Goal: Navigation & Orientation: Go to known website

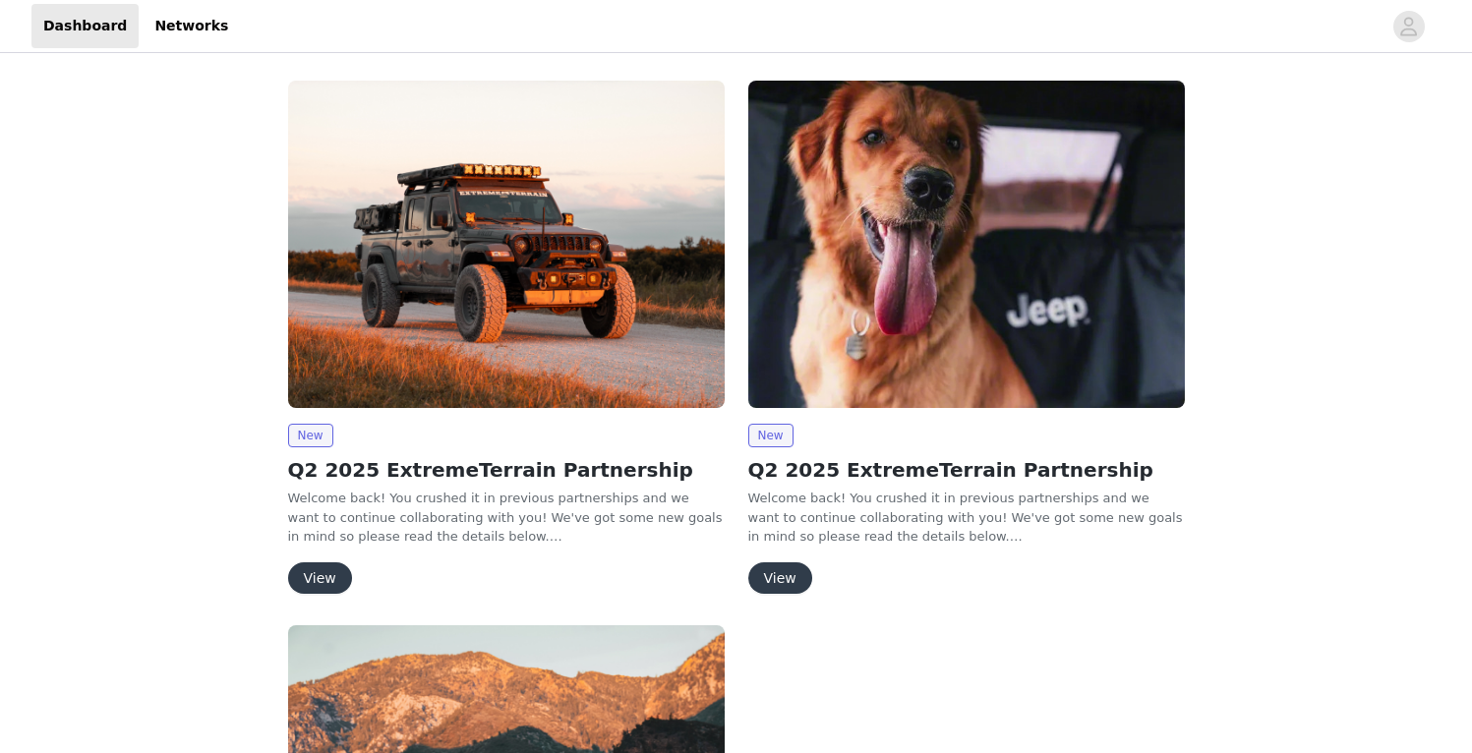
click at [1366, 358] on div "New Q2 2025 ExtremeTerrain Partnership Welcome back! You crushed it in previous…" at bounding box center [736, 647] width 1472 height 1180
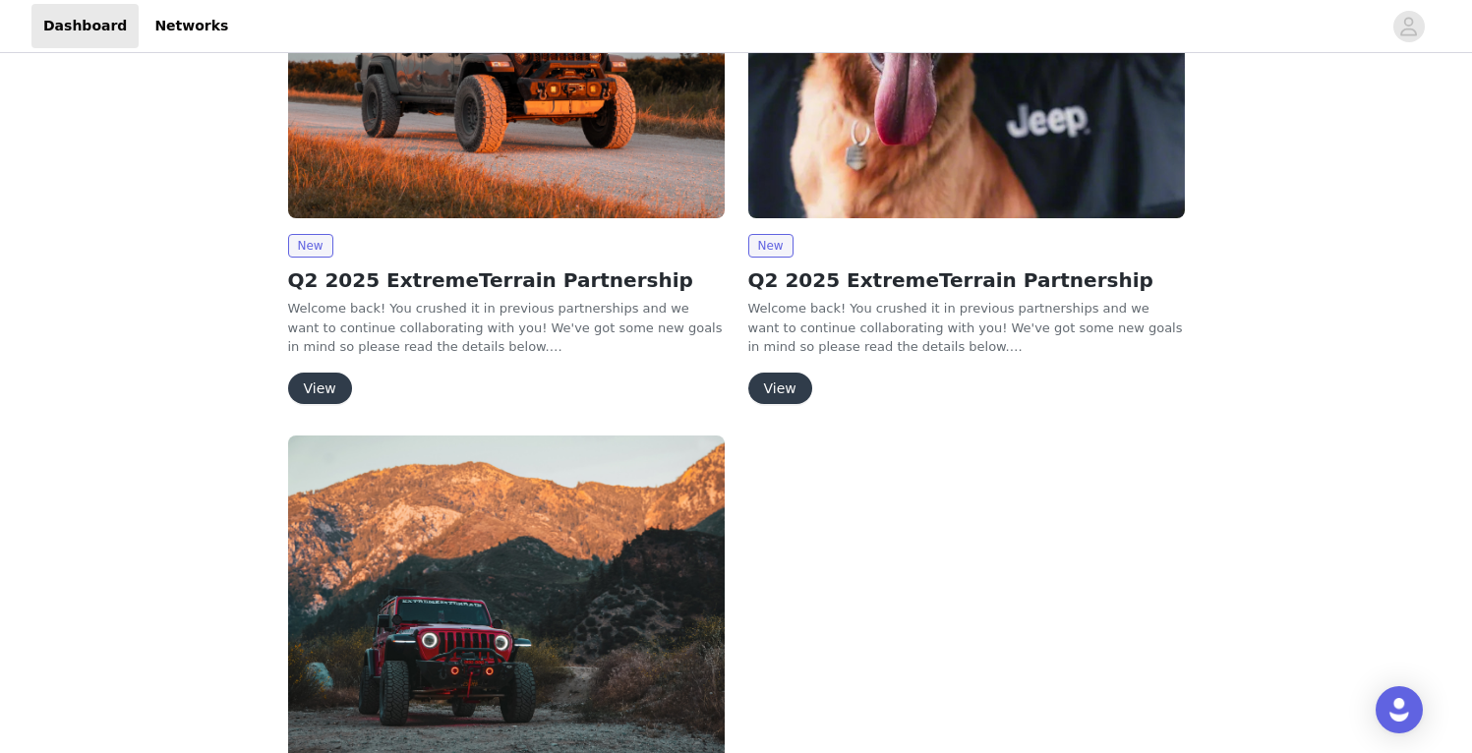
scroll to position [203, 0]
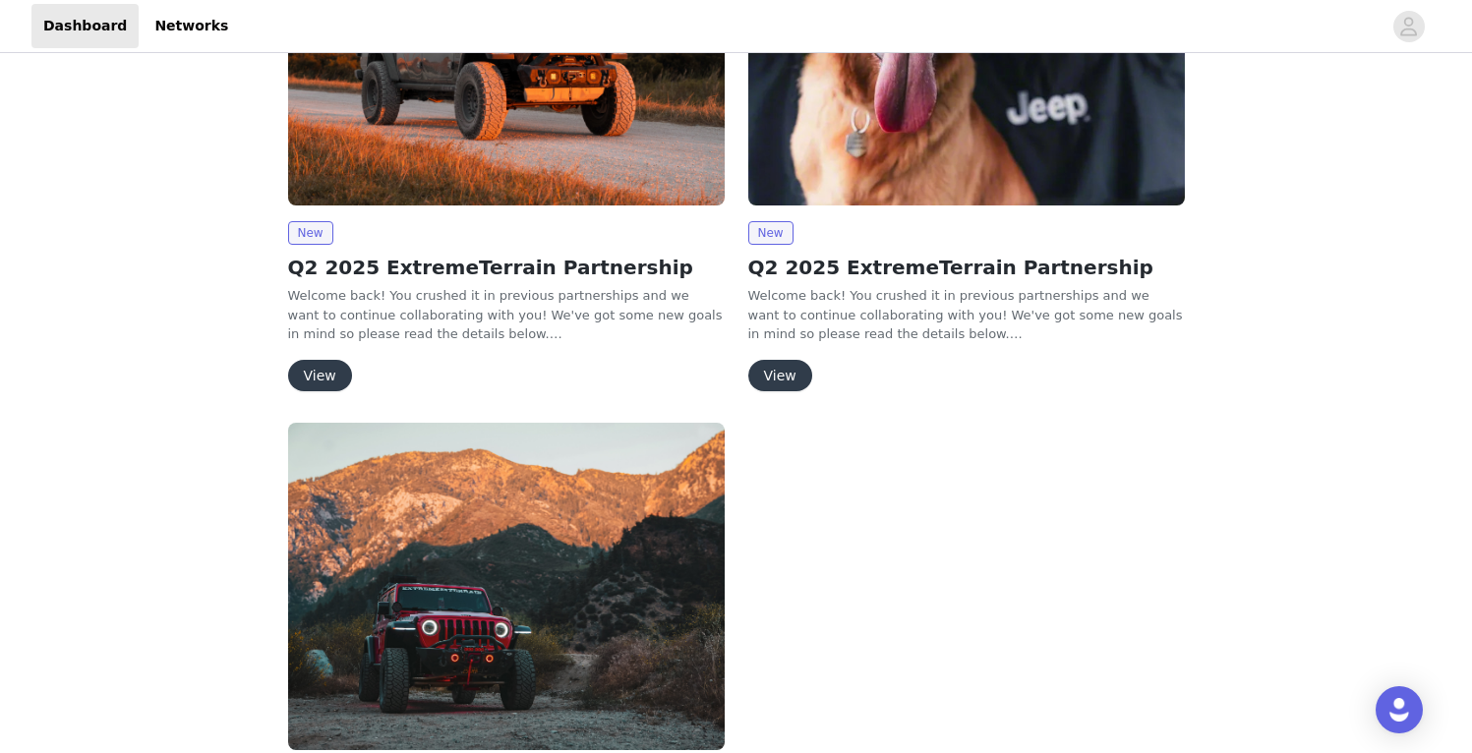
click at [316, 372] on button "View" at bounding box center [320, 375] width 64 height 31
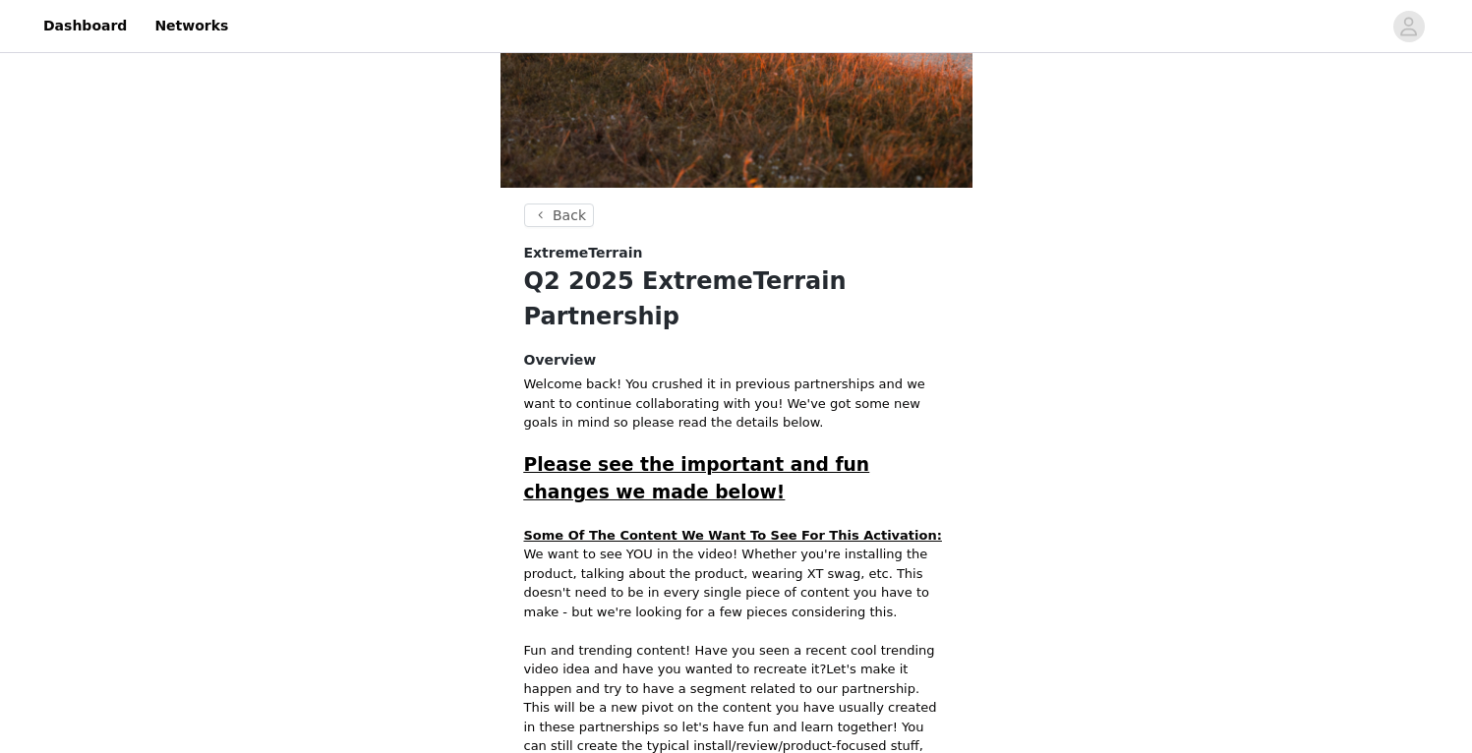
scroll to position [616, 0]
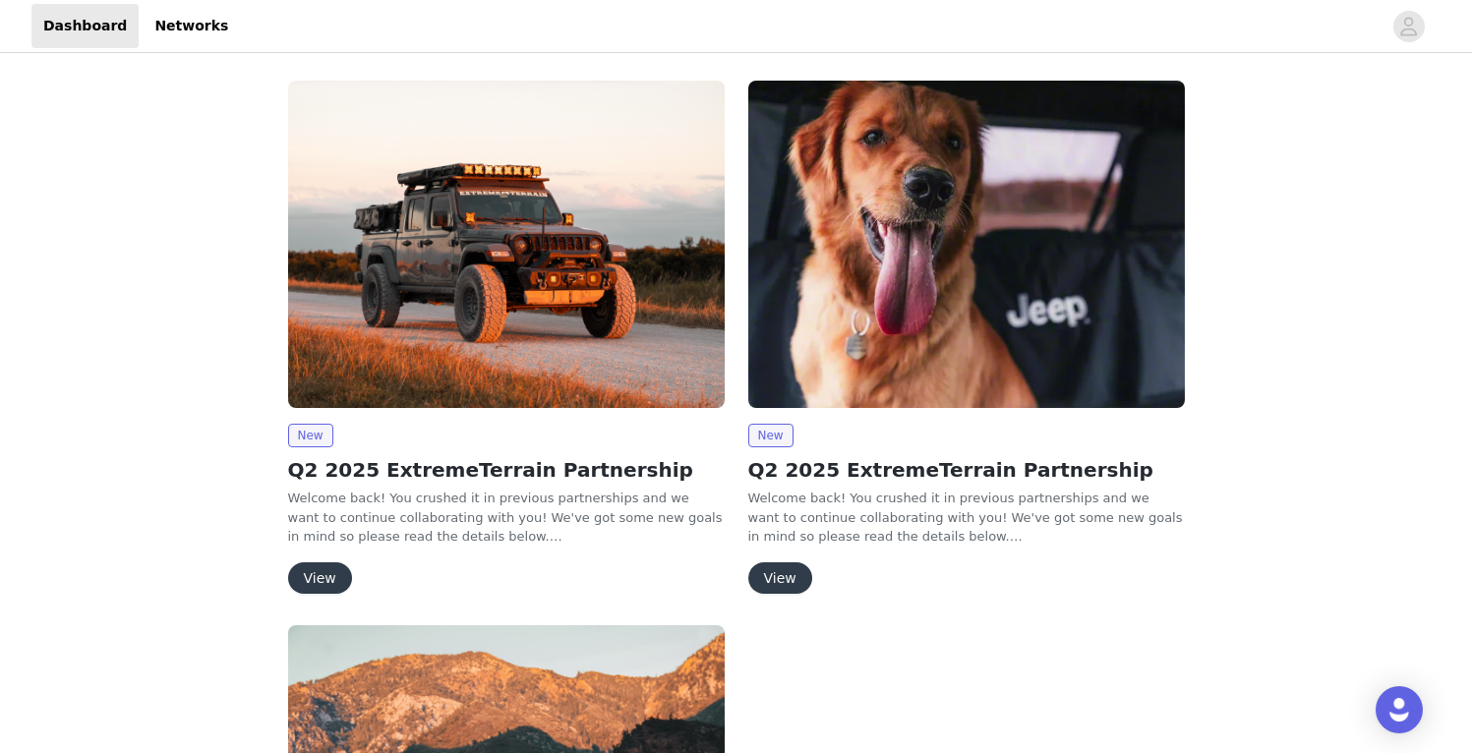
click at [324, 576] on button "View" at bounding box center [320, 577] width 64 height 31
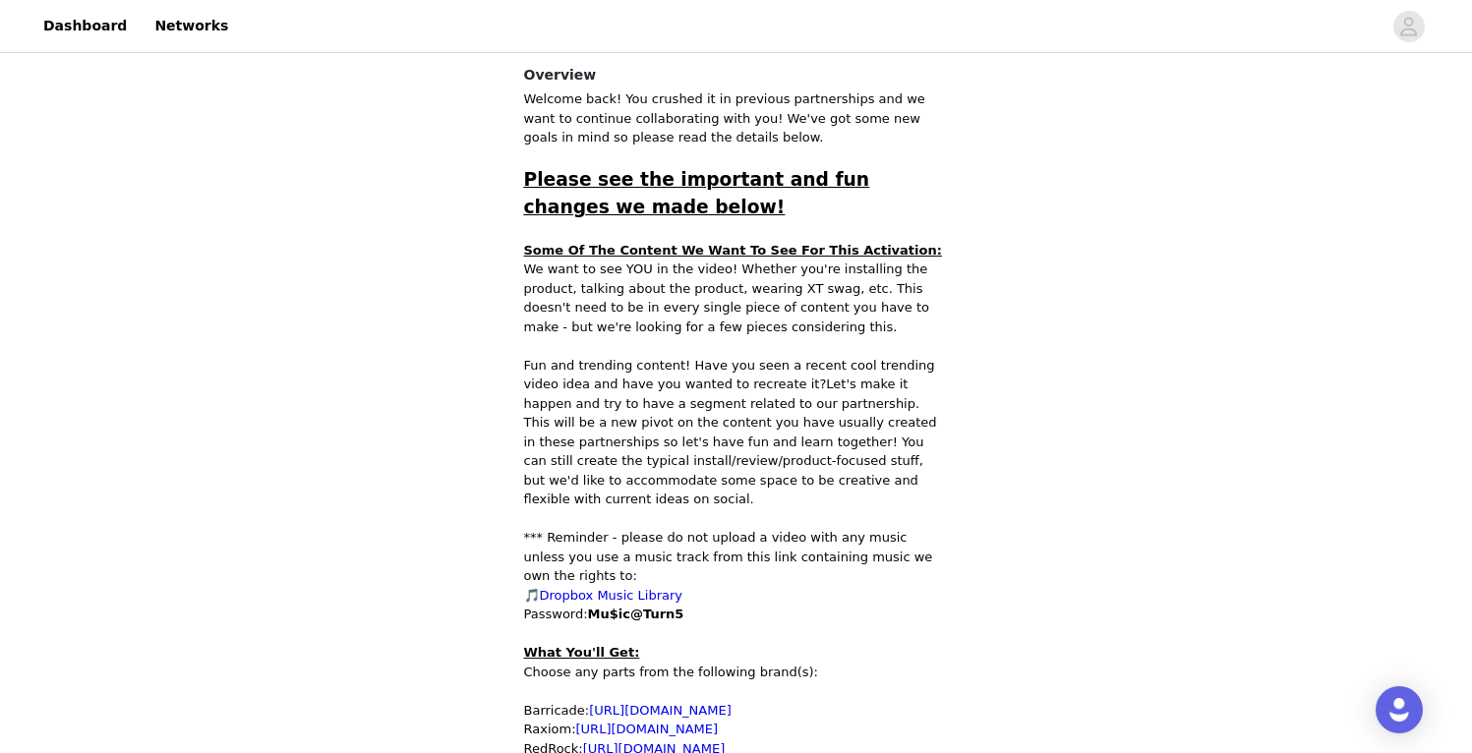
scroll to position [732, 0]
